Goal: Task Accomplishment & Management: Understand process/instructions

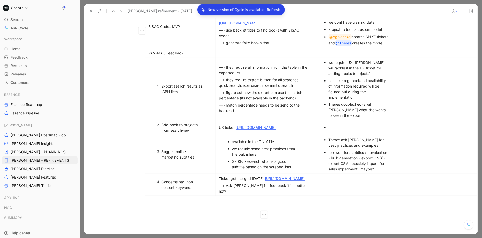
scroll to position [278, 45]
click at [348, 109] on p "Theres doublechecks with [PERSON_NAME] what she wants to see in the export" at bounding box center [360, 109] width 63 height 18
click at [359, 112] on div "Theres doublechecks with [PERSON_NAME] what she wants to see in the export" at bounding box center [360, 109] width 63 height 17
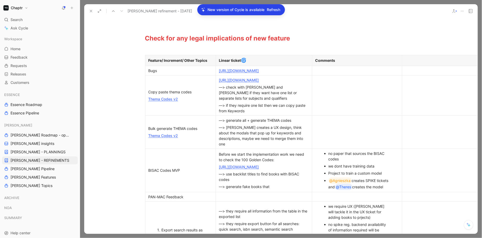
scroll to position [113, 45]
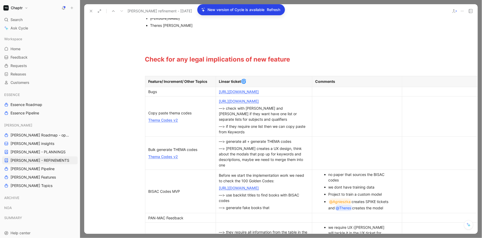
click at [266, 117] on div "—> check with [PERSON_NAME] and [PERSON_NAME] if they want have one list or sep…" at bounding box center [264, 113] width 90 height 17
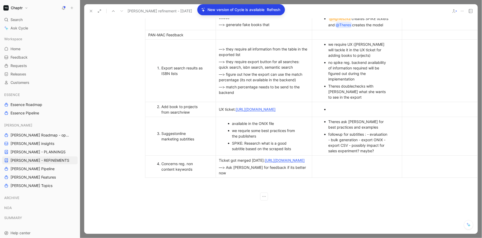
scroll to position [296, 45]
click at [185, 112] on div "Add book to projects from searchview" at bounding box center [183, 108] width 43 height 11
click at [180, 166] on td "Concerns reg. non content keywords" at bounding box center [180, 166] width 71 height 22
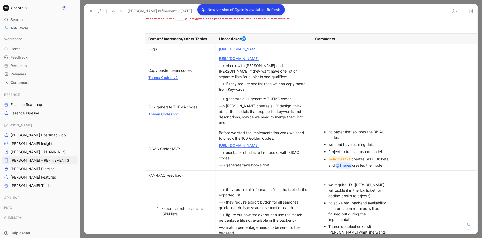
scroll to position [156, 45]
